Goal: Communication & Community: Answer question/provide support

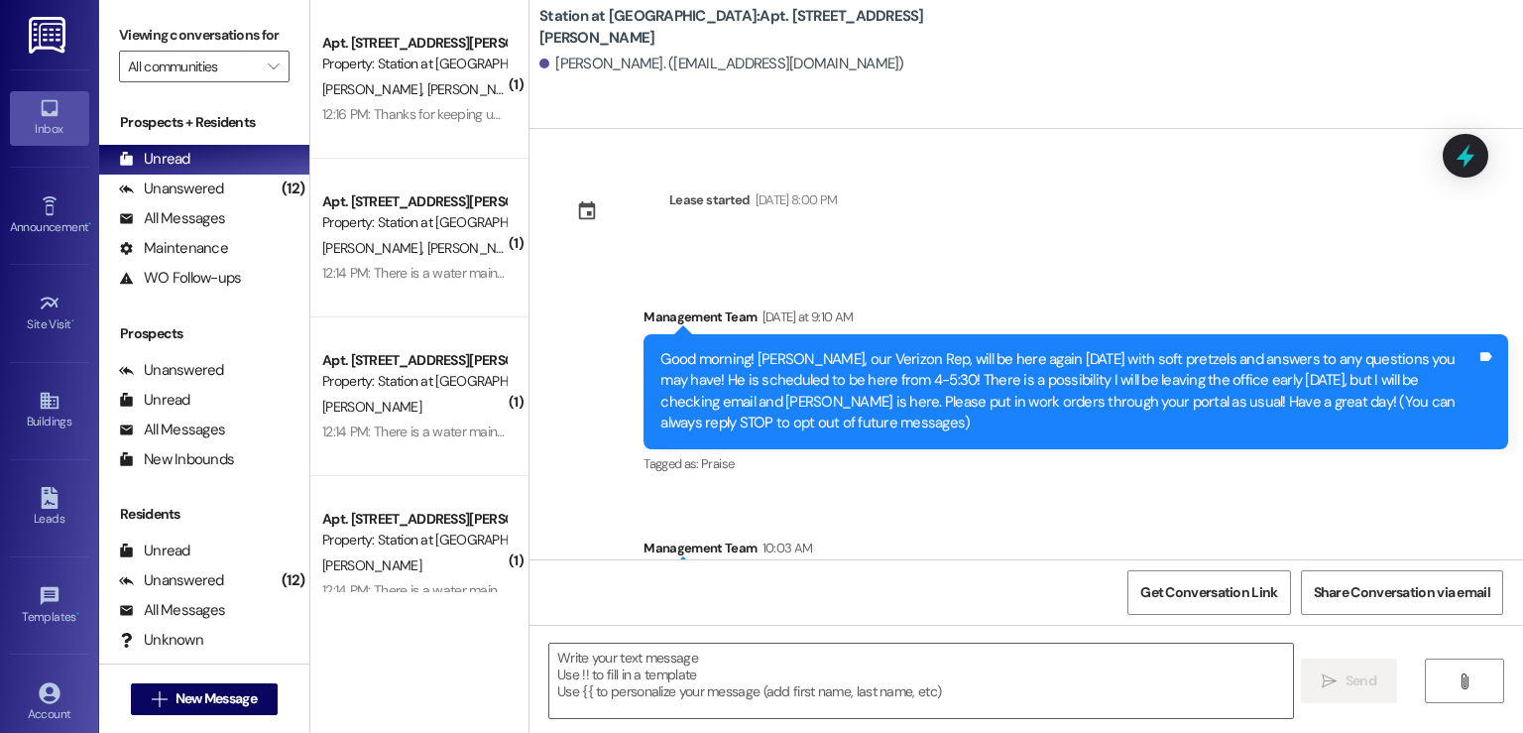
scroll to position [702, 0]
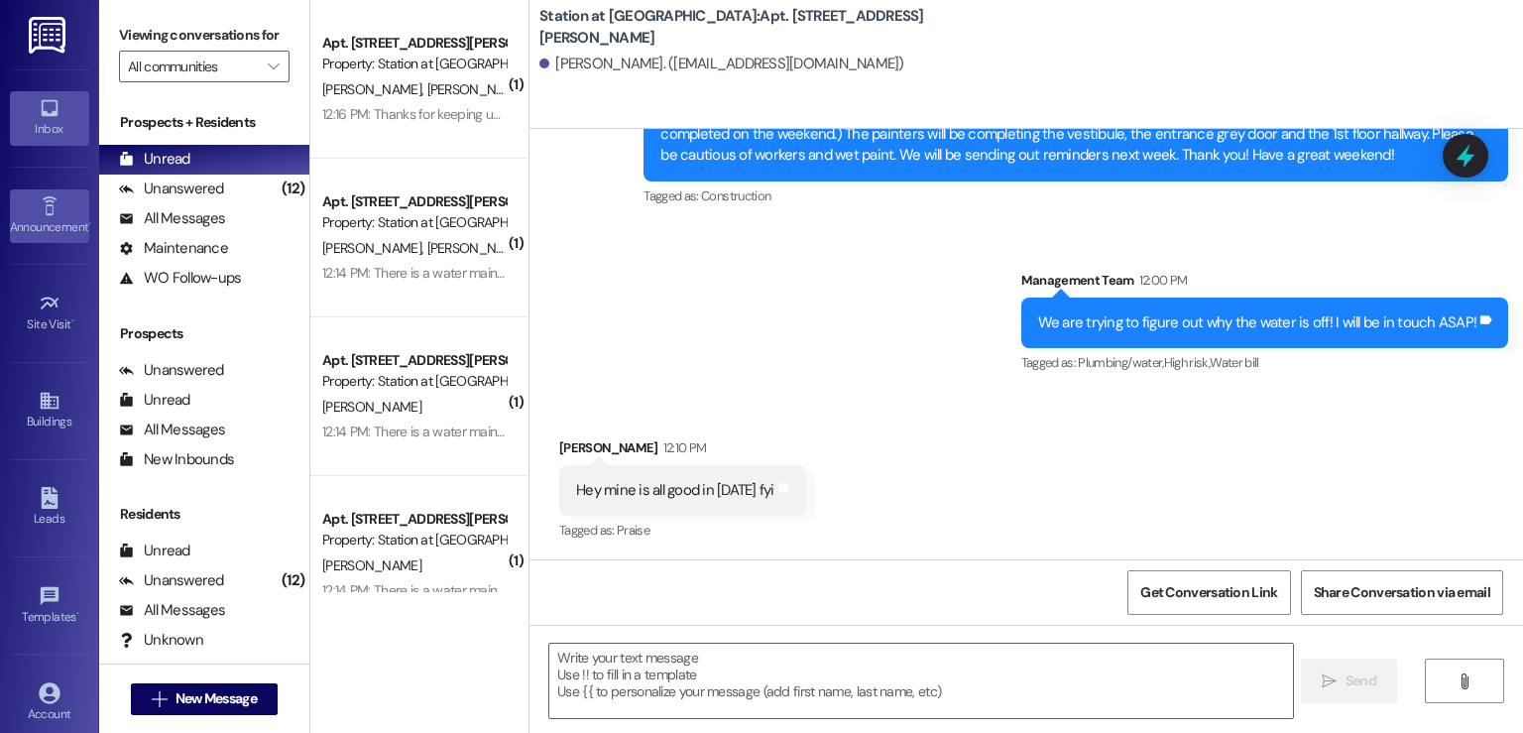
click at [18, 221] on div "Announcement •" at bounding box center [49, 227] width 99 height 20
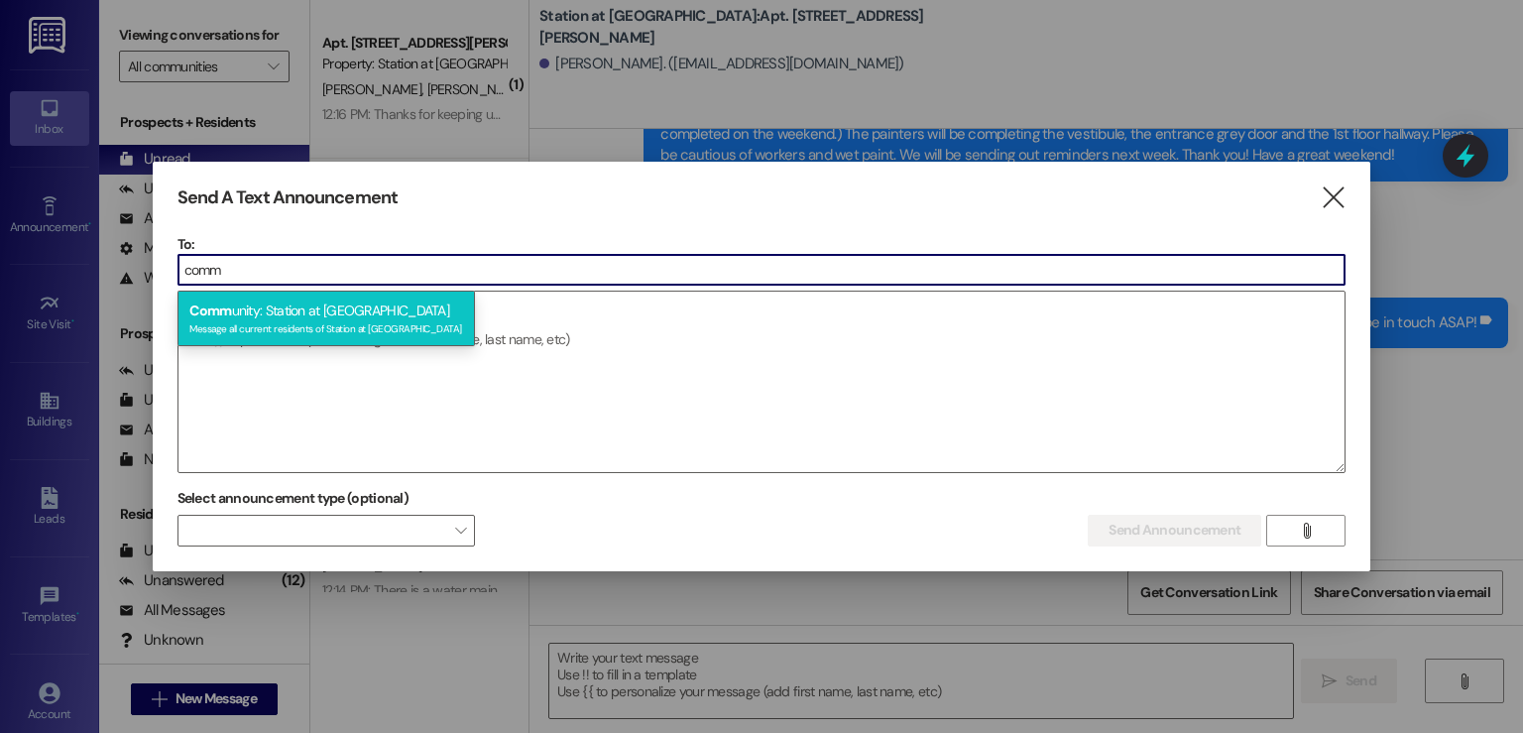
type input "comm"
click at [288, 327] on div "Message all current residents of Station at Manayunk" at bounding box center [326, 326] width 274 height 17
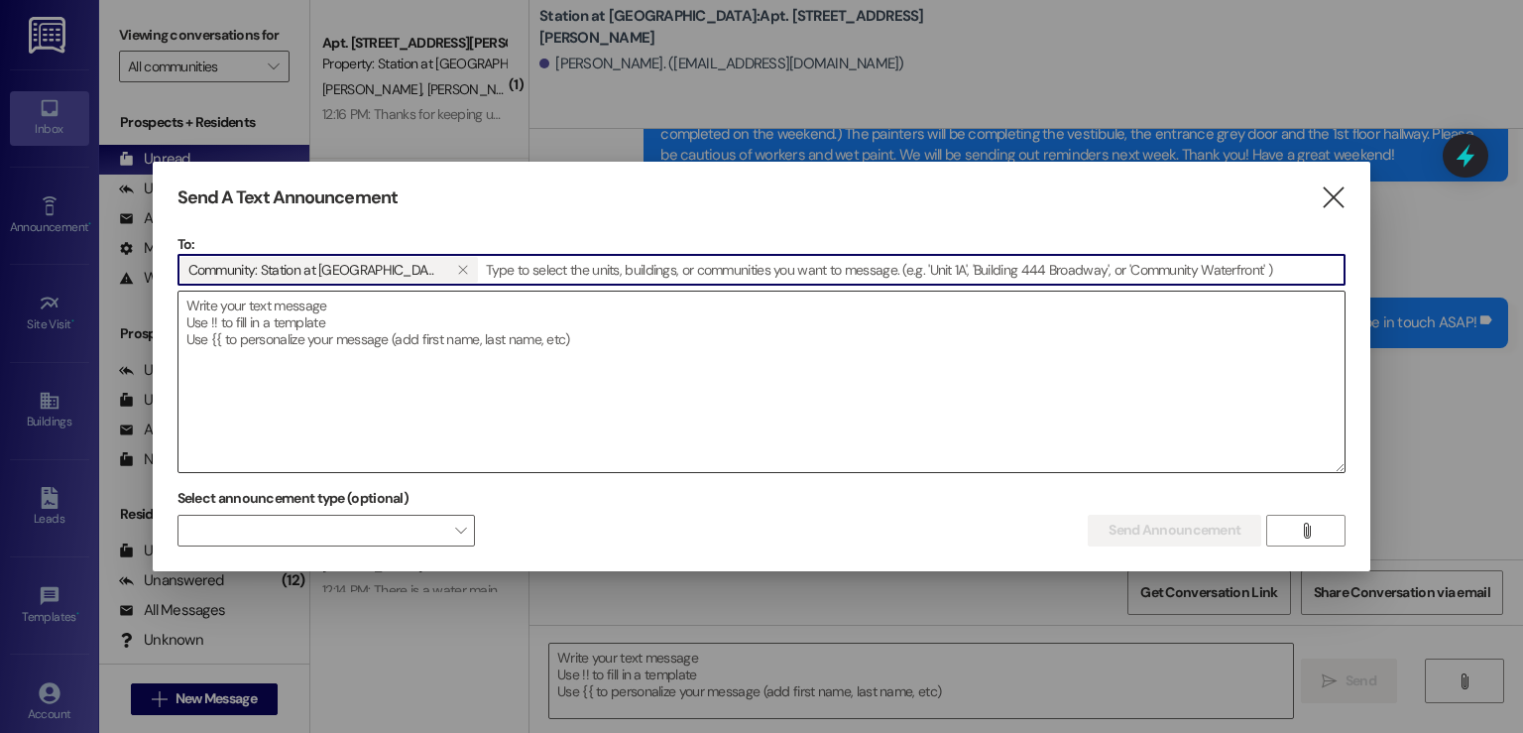
click at [274, 331] on textarea at bounding box center [761, 381] width 1167 height 180
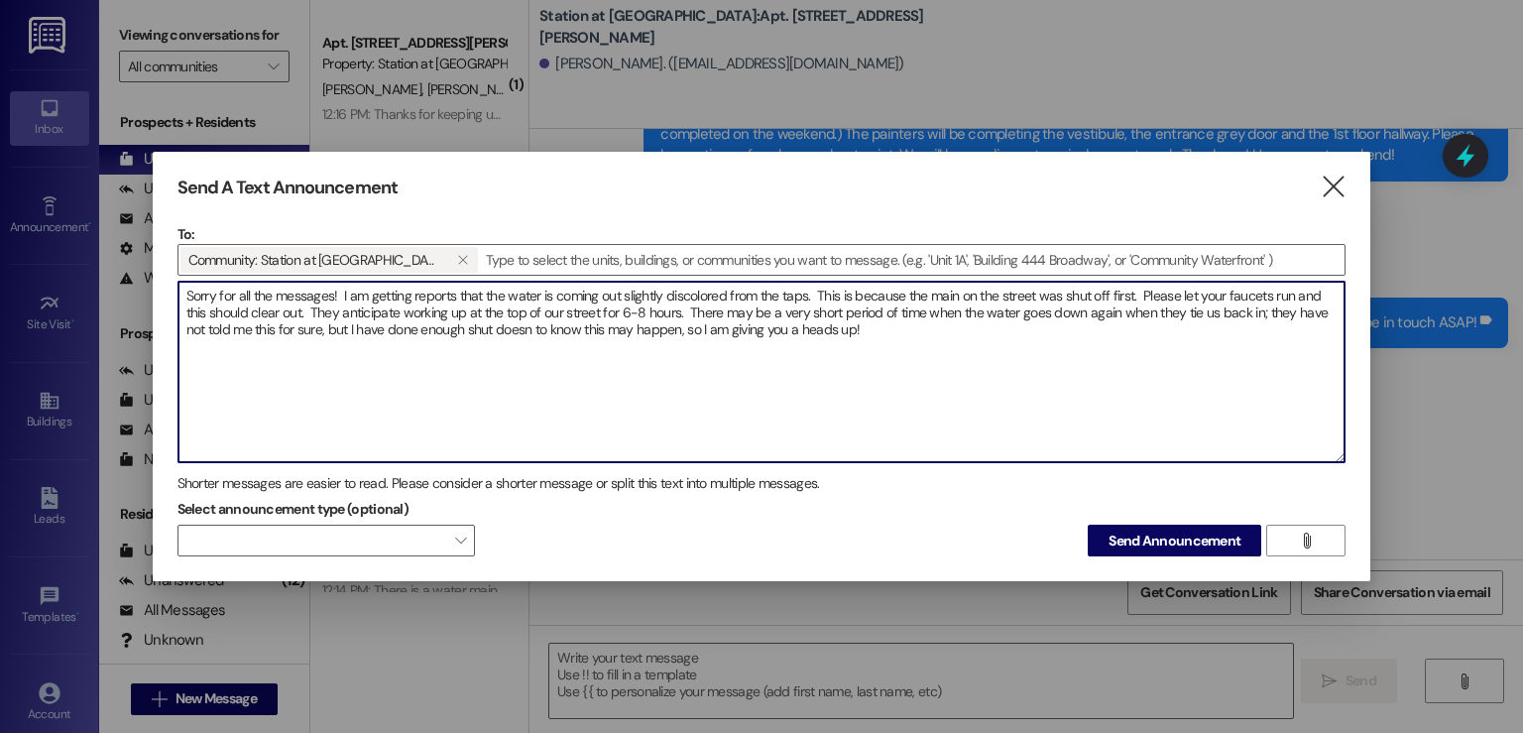
drag, startPoint x: 508, startPoint y: 324, endPoint x: 524, endPoint y: 339, distance: 22.5
click at [525, 339] on textarea "Sorry for all the messages! I am getting reports that the water is coming out s…" at bounding box center [761, 372] width 1167 height 180
click at [525, 321] on textarea "Sorry for all the messages! I am getting reports that the water is coming out s…" at bounding box center [761, 372] width 1167 height 180
click at [863, 329] on textarea "Sorry for all the messages! I am getting reports that the water is coming out s…" at bounding box center [761, 372] width 1167 height 180
type textarea "Sorry for all the messages! I am getting reports that the water is coming out s…"
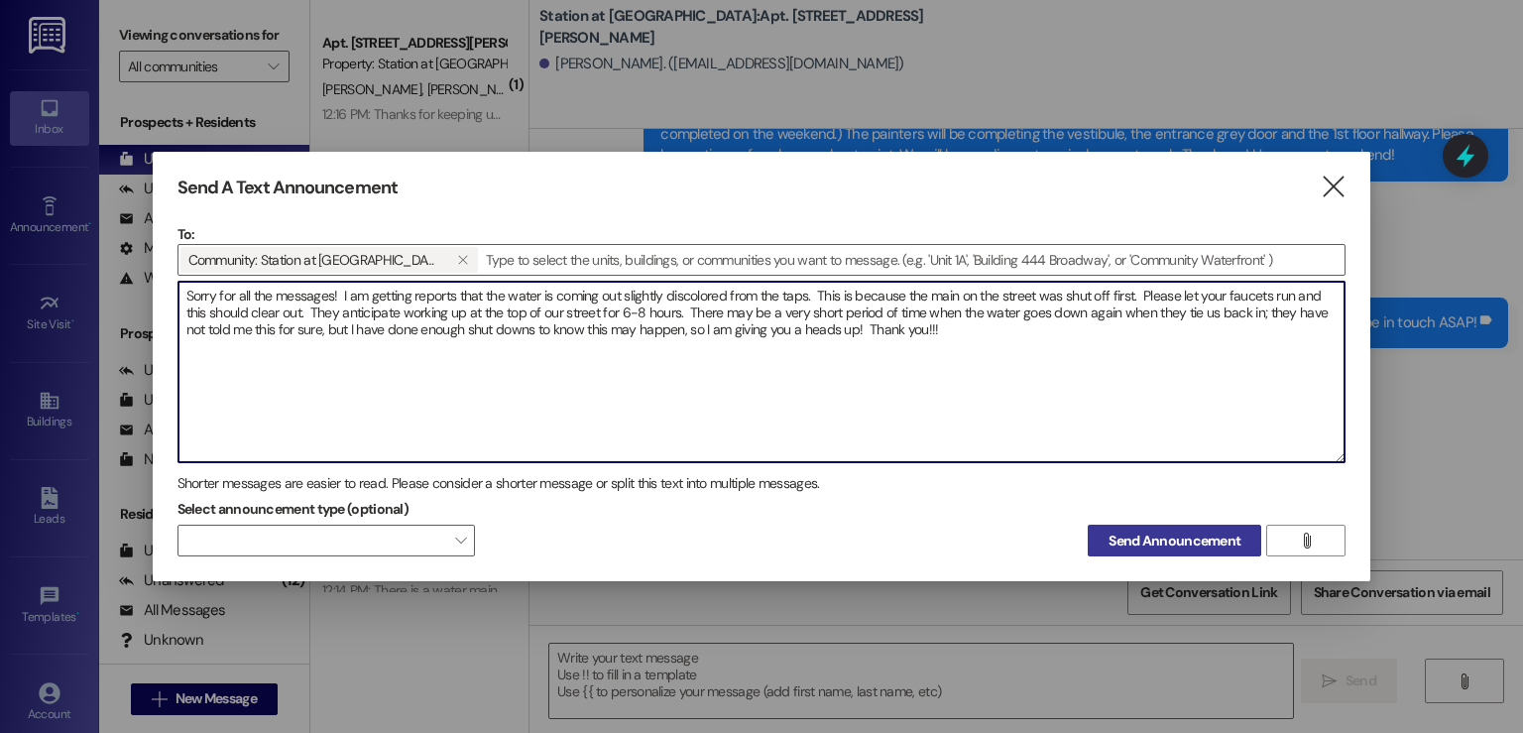
click at [1182, 545] on span "Send Announcement" at bounding box center [1174, 540] width 132 height 21
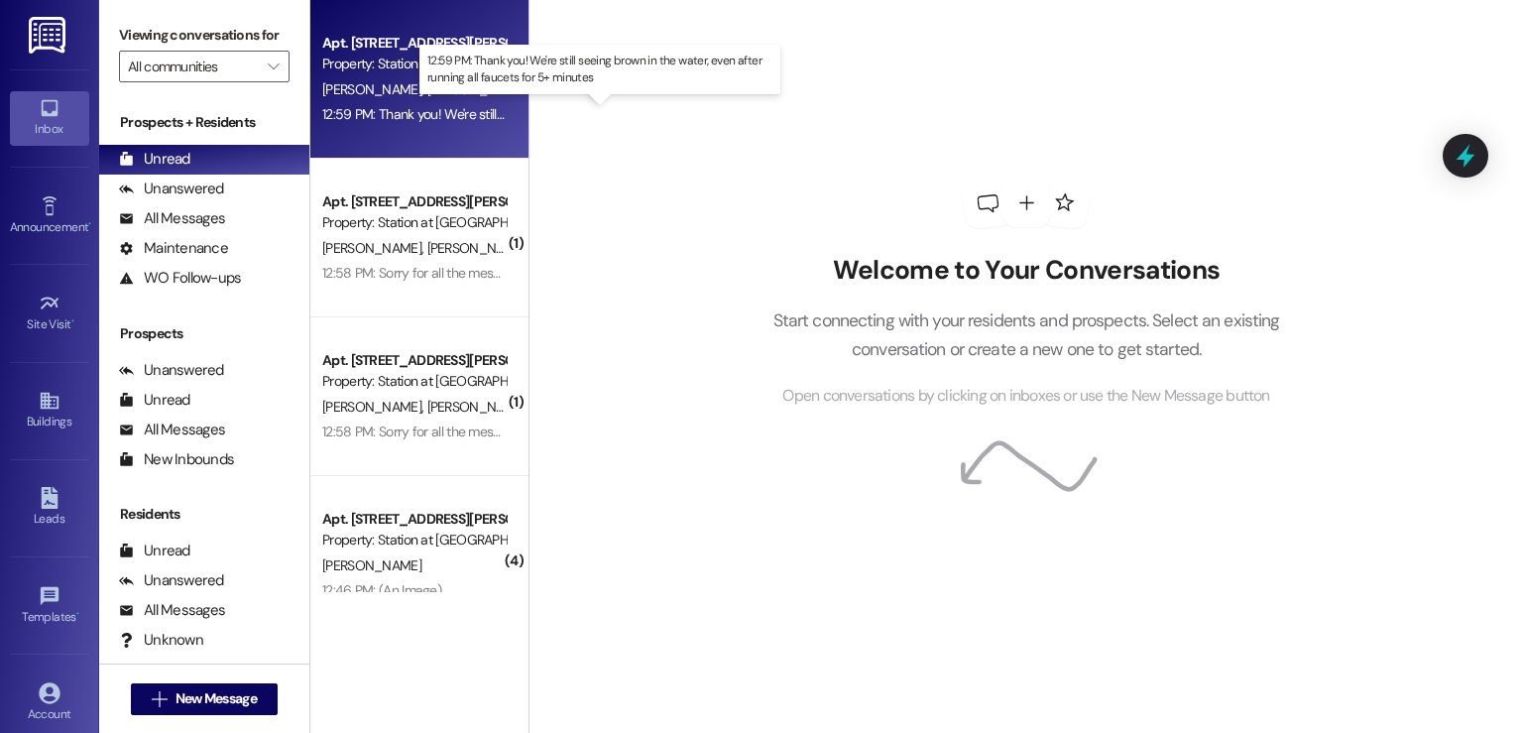
click at [431, 122] on div "12:59 PM: Thank you! We're still seeing brown in the water, even after running …" at bounding box center [615, 114] width 586 height 18
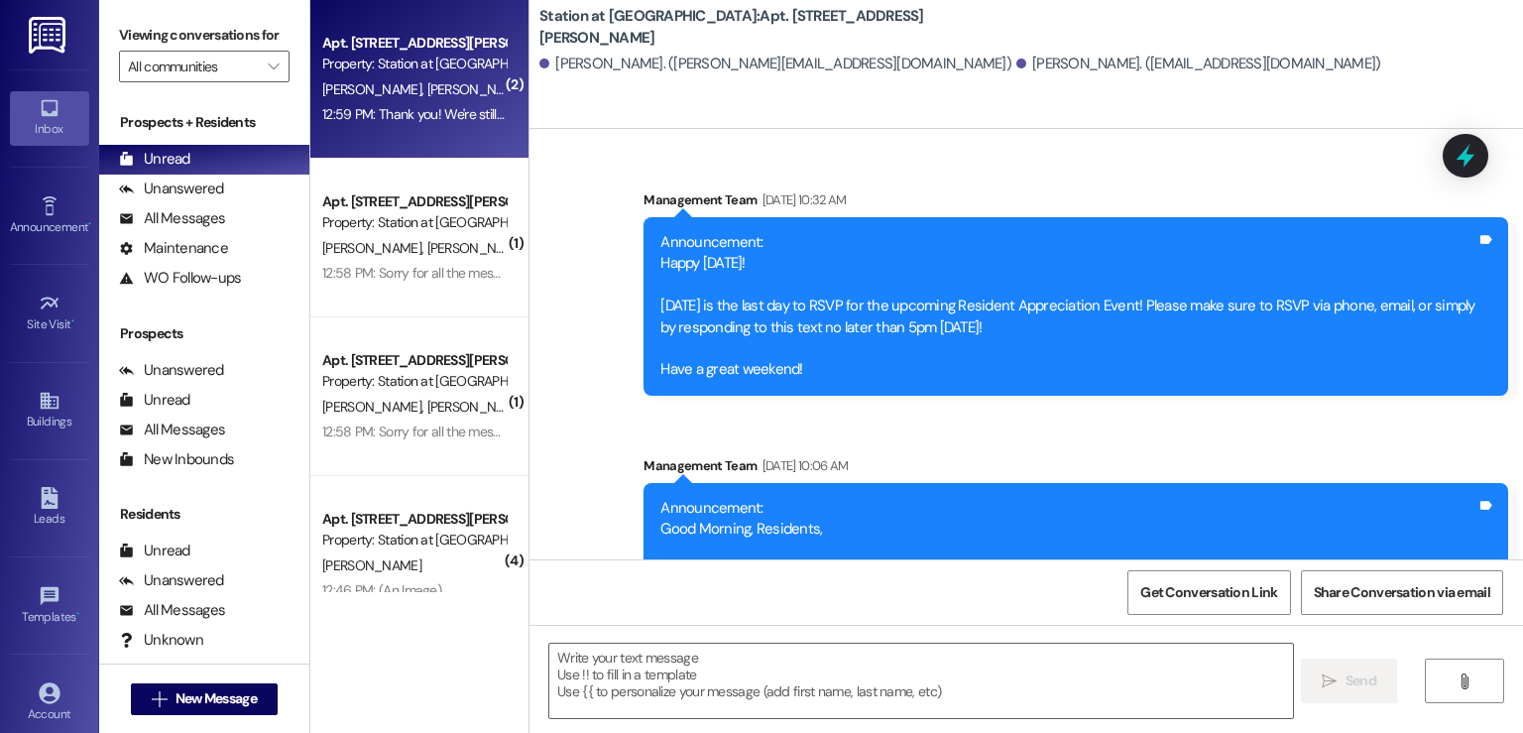
scroll to position [108723, 0]
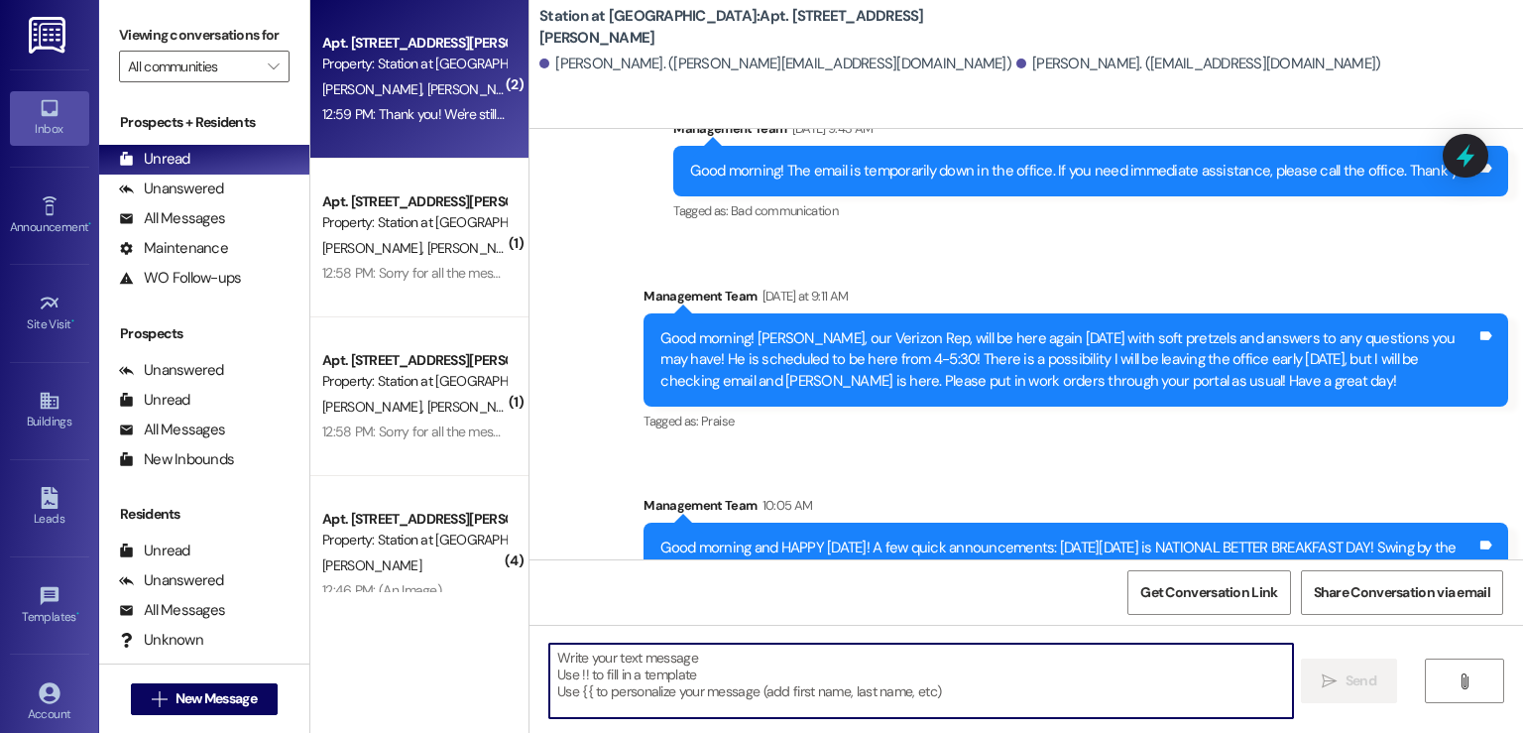
click at [603, 669] on textarea at bounding box center [920, 680] width 743 height 74
click at [605, 681] on textarea at bounding box center [920, 680] width 743 height 74
click at [578, 661] on textarea at bounding box center [920, 680] width 743 height 74
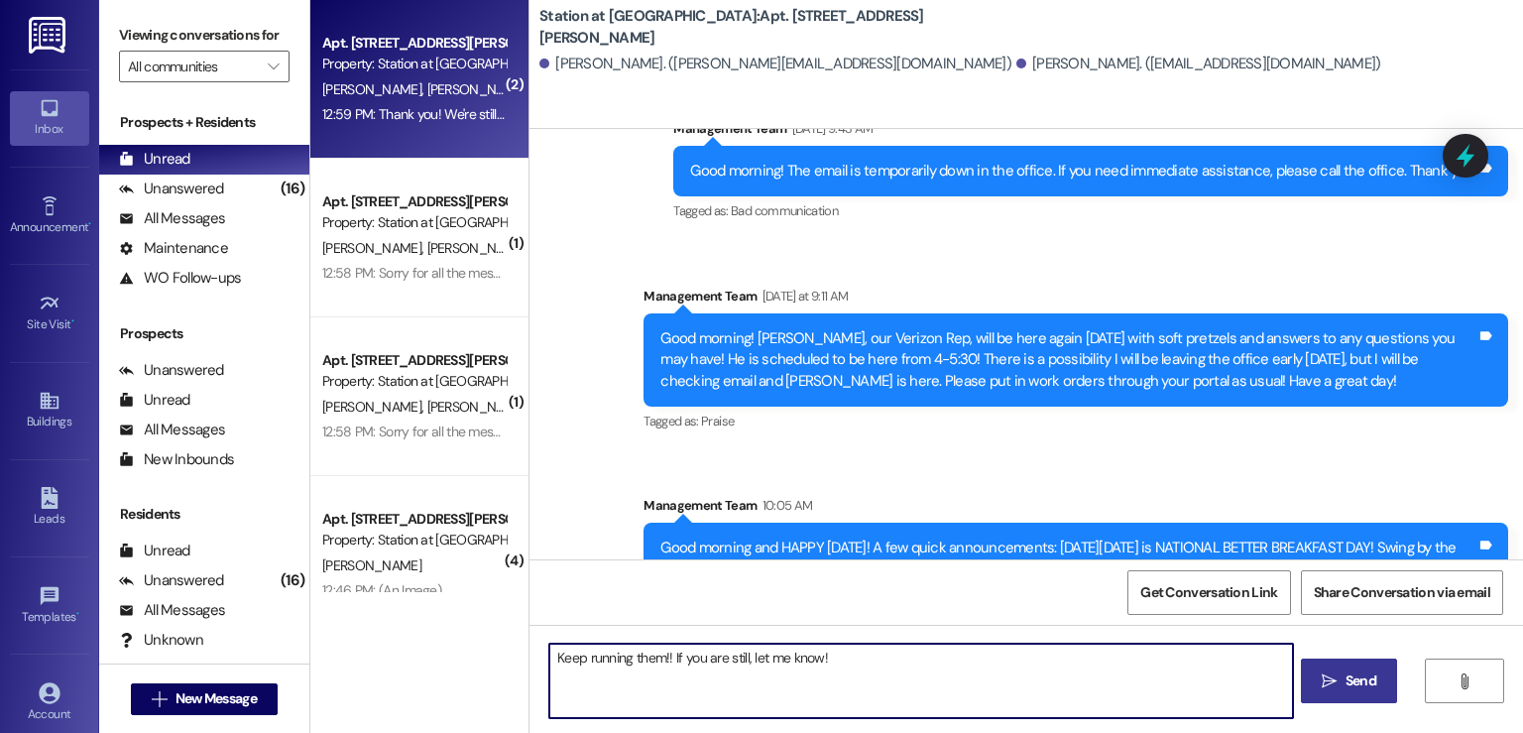
type textarea "Keep running them!! If you are still, let me know!"
click at [1354, 662] on button " Send" at bounding box center [1349, 680] width 96 height 45
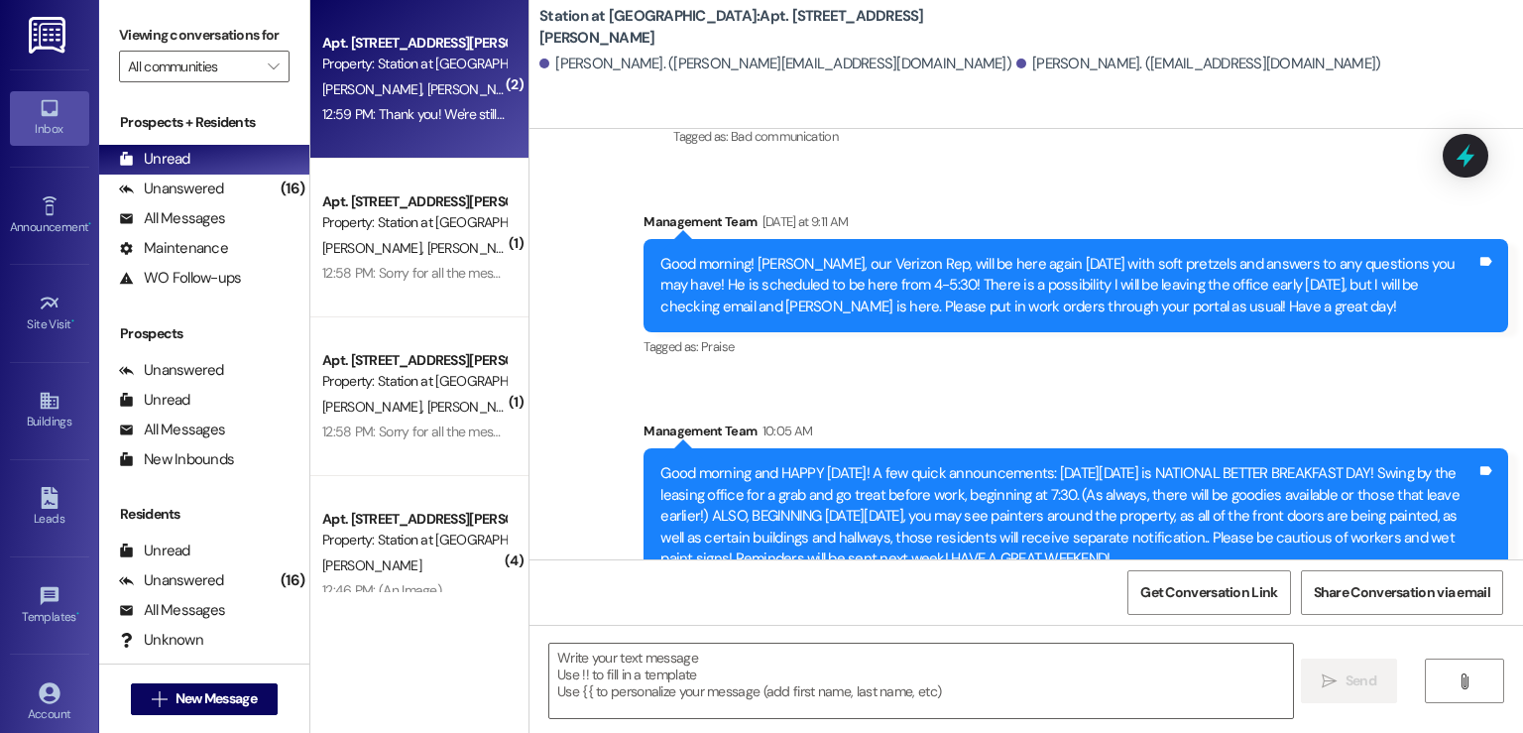
scroll to position [108862, 0]
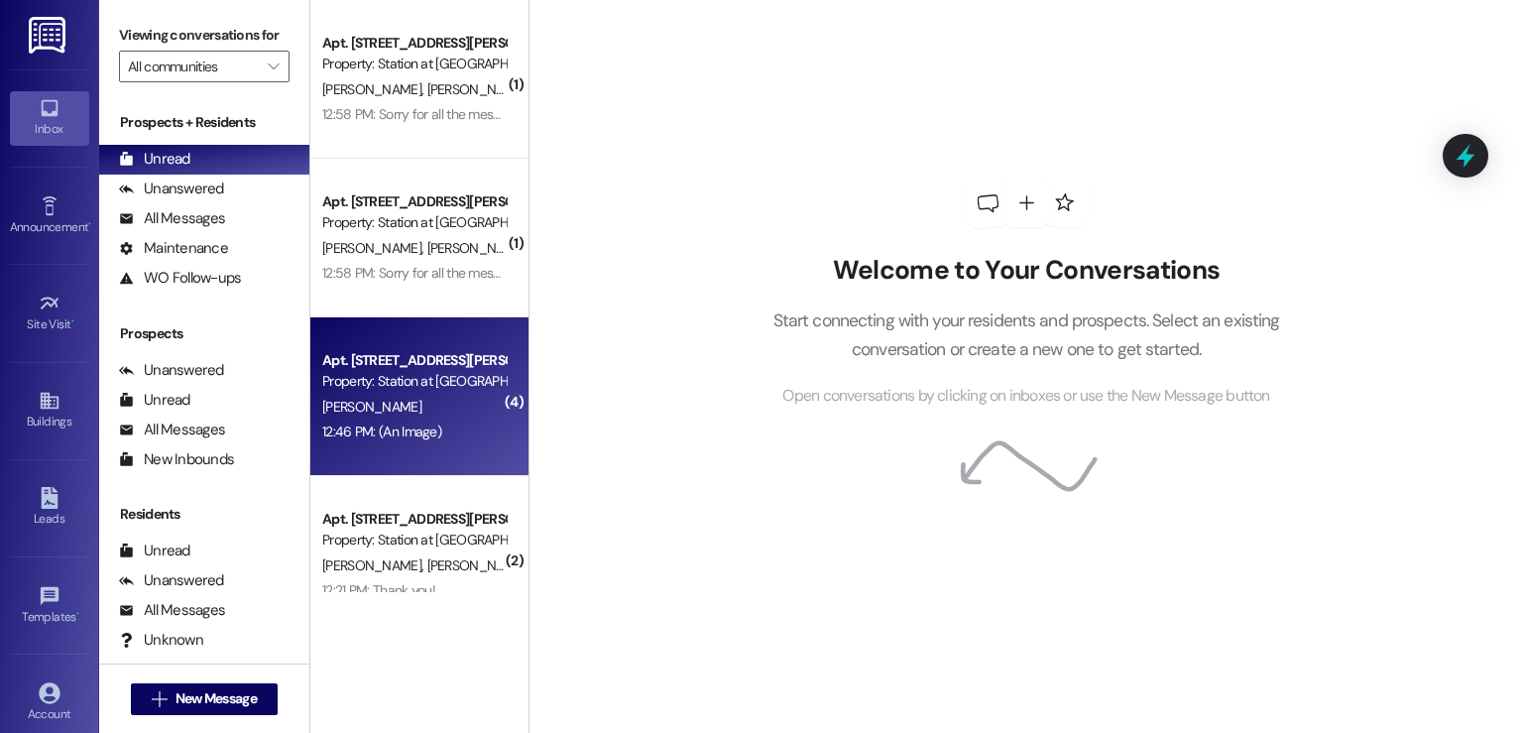
click at [399, 386] on div "Property: Station at [GEOGRAPHIC_DATA]" at bounding box center [413, 381] width 183 height 21
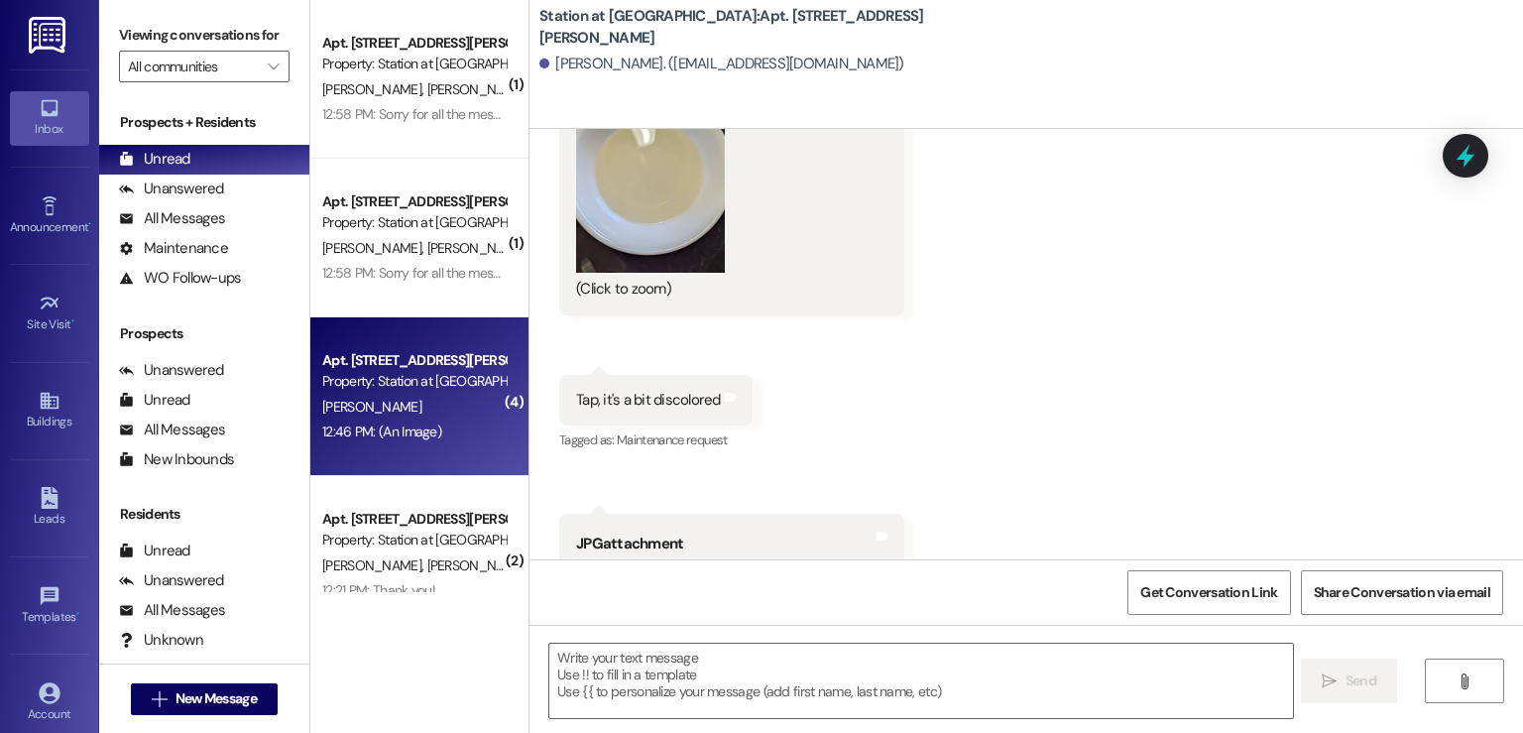
scroll to position [27924, 0]
